Goal: Information Seeking & Learning: Learn about a topic

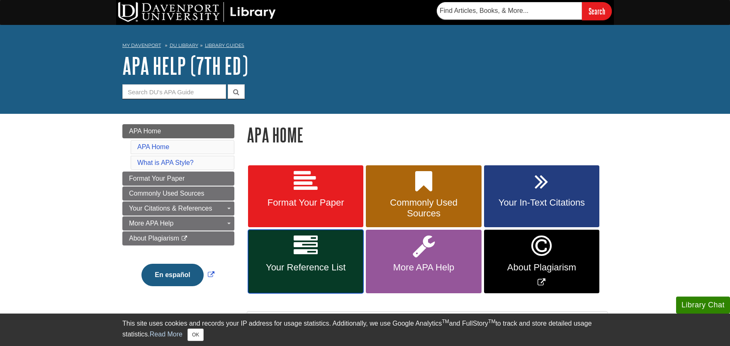
click at [306, 270] on span "Your Reference List" at bounding box center [305, 267] width 103 height 11
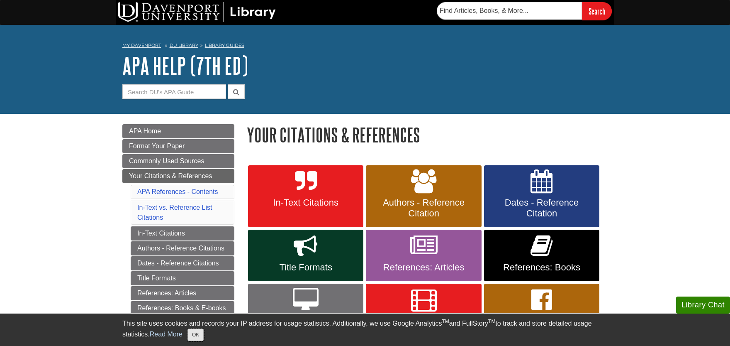
click at [199, 337] on button "OK" at bounding box center [195, 334] width 16 height 12
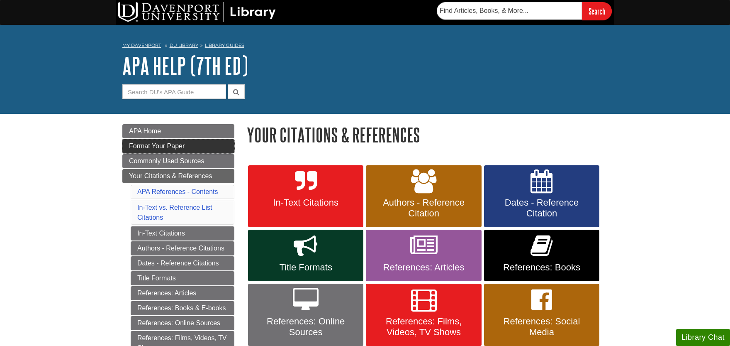
click at [159, 146] on span "Format Your Paper" at bounding box center [157, 145] width 56 height 7
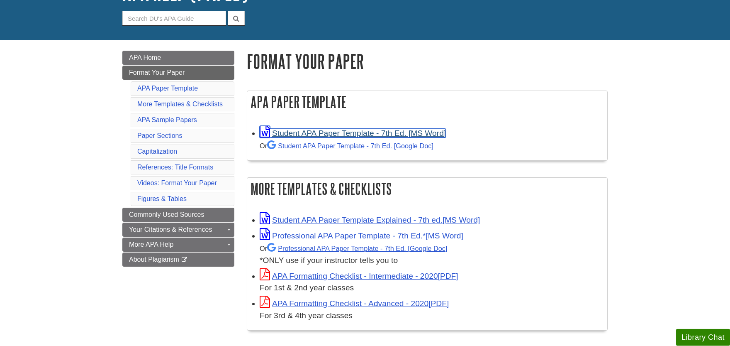
scroll to position [91, 0]
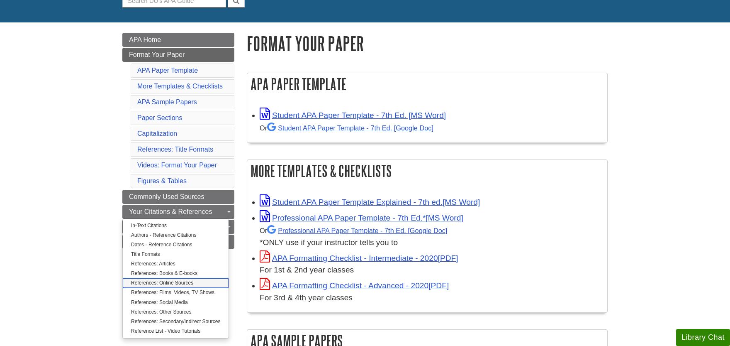
click at [158, 280] on link "References: Online Sources" at bounding box center [176, 283] width 106 height 10
